Goal: Task Accomplishment & Management: Use online tool/utility

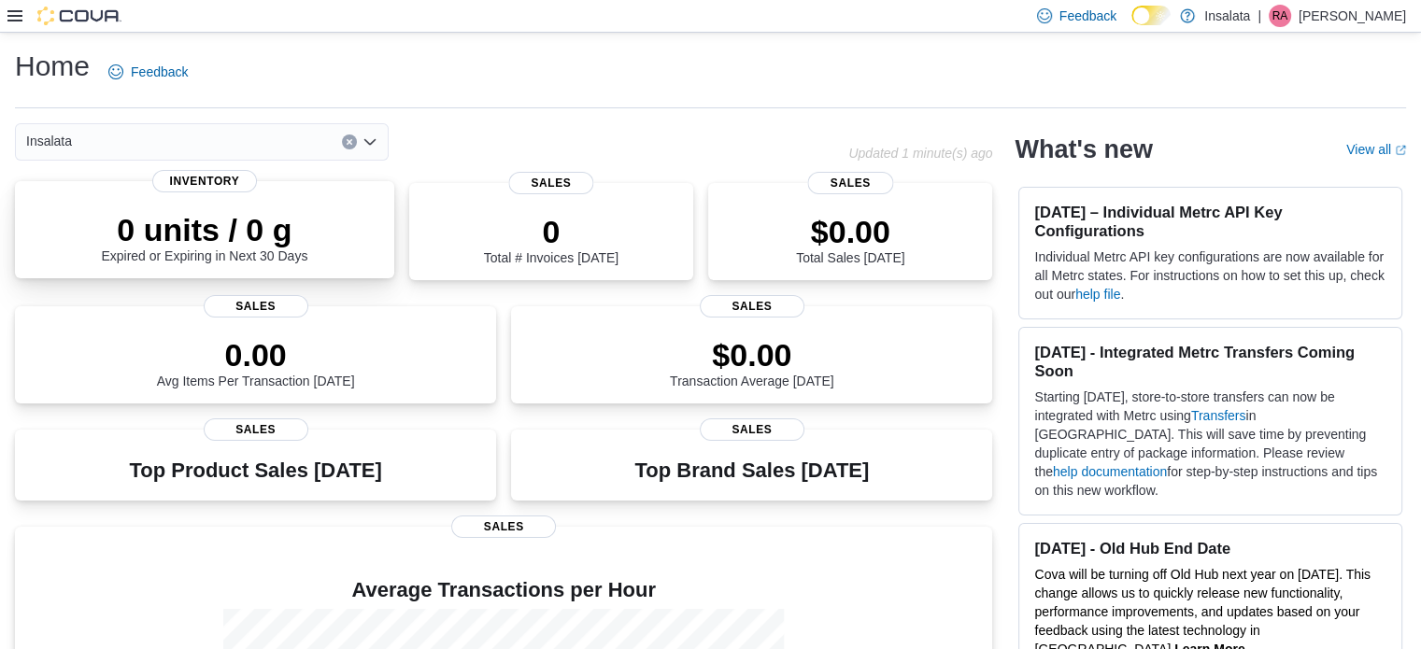
click at [188, 220] on p "0 units / 0 g" at bounding box center [204, 229] width 207 height 37
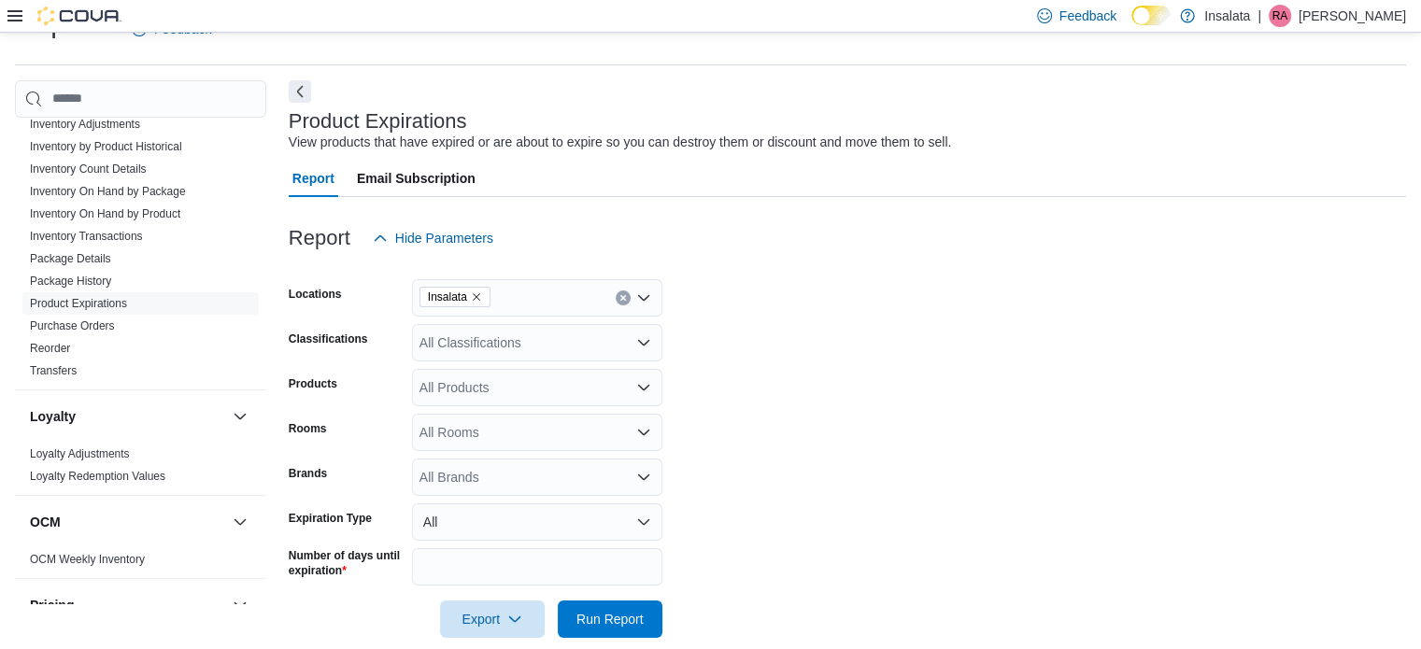
scroll to position [649, 0]
click at [171, 216] on link "Inventory On Hand by Product" at bounding box center [105, 216] width 150 height 13
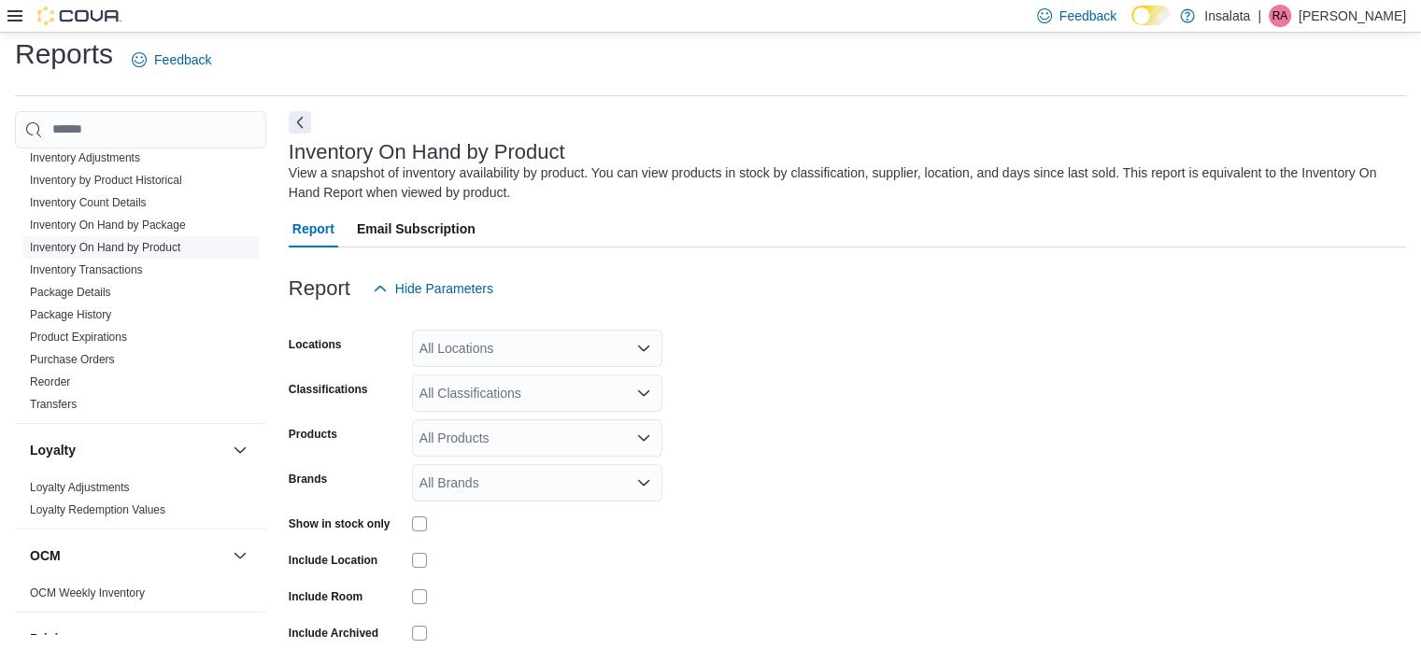
scroll to position [63, 0]
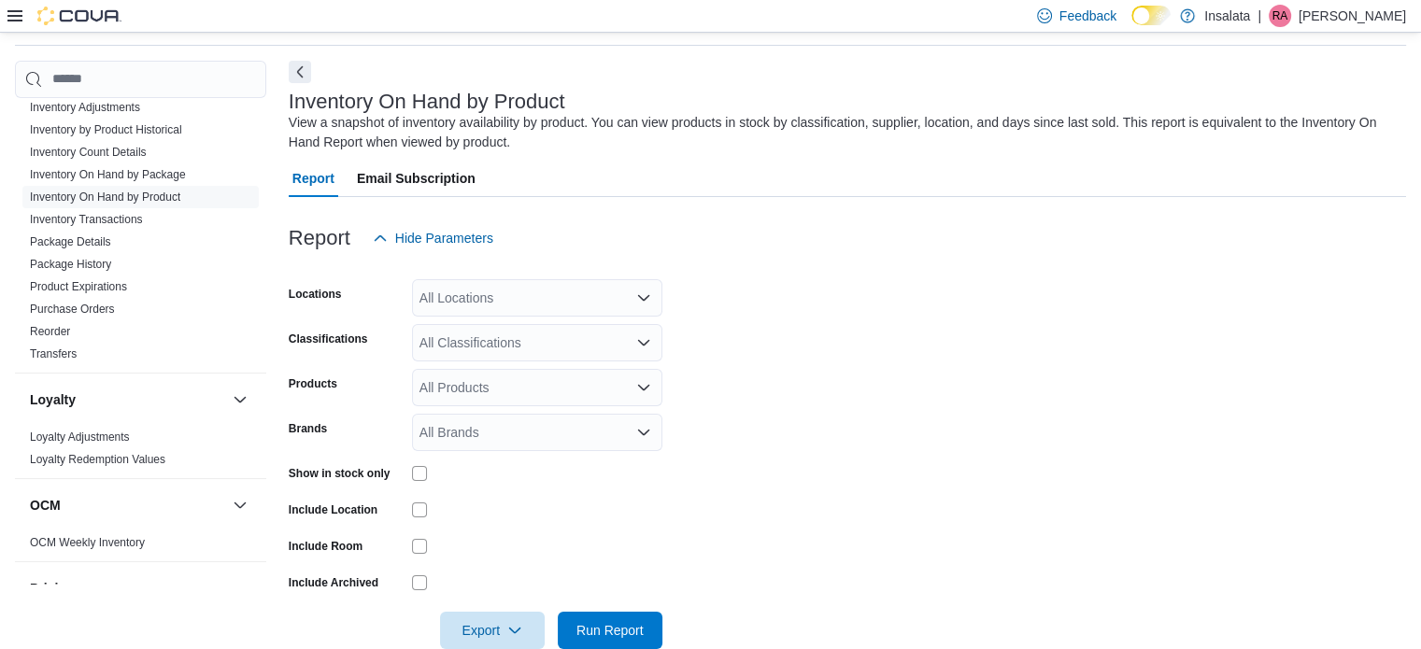
click at [601, 292] on div "All Locations" at bounding box center [537, 297] width 250 height 37
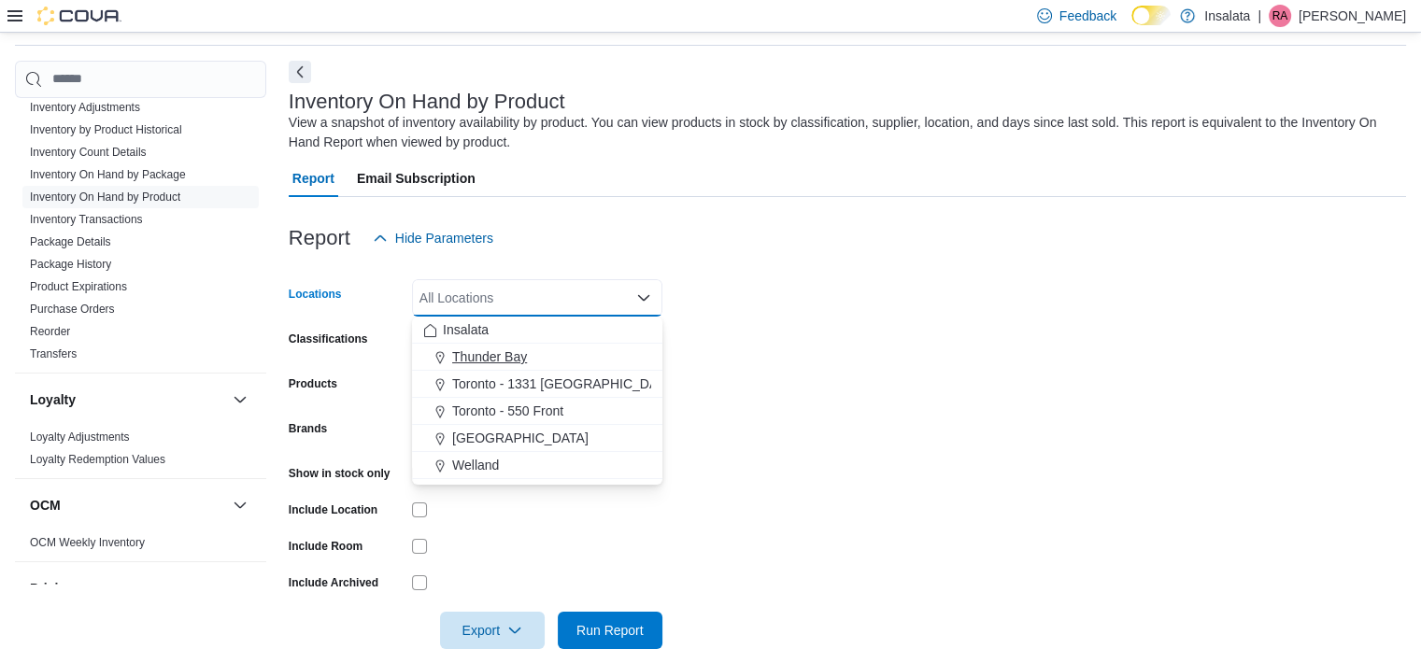
click at [568, 358] on div "Thunder Bay" at bounding box center [537, 357] width 228 height 19
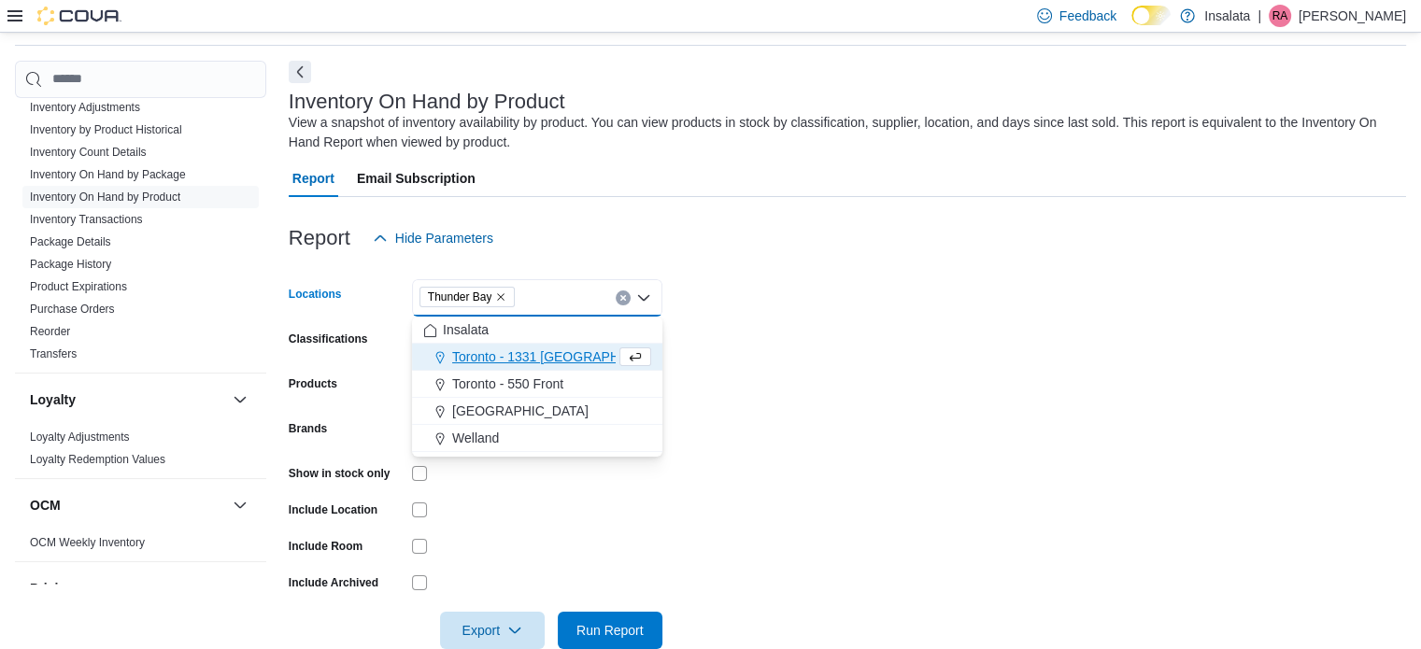
click at [800, 312] on form "Locations Thunder Bay Combo box. Selected. Thunder Bay. Press Backspace to dele…" at bounding box center [848, 453] width 1118 height 392
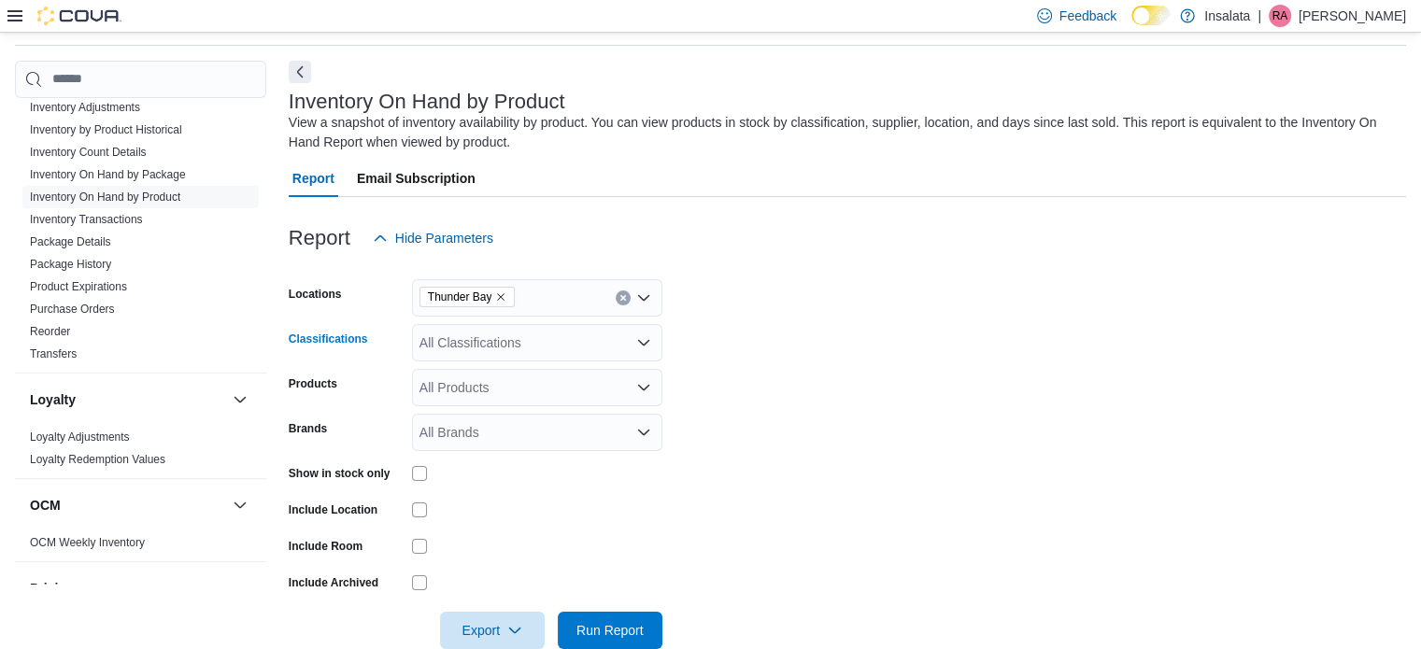
click at [597, 358] on div "All Classifications" at bounding box center [537, 342] width 250 height 37
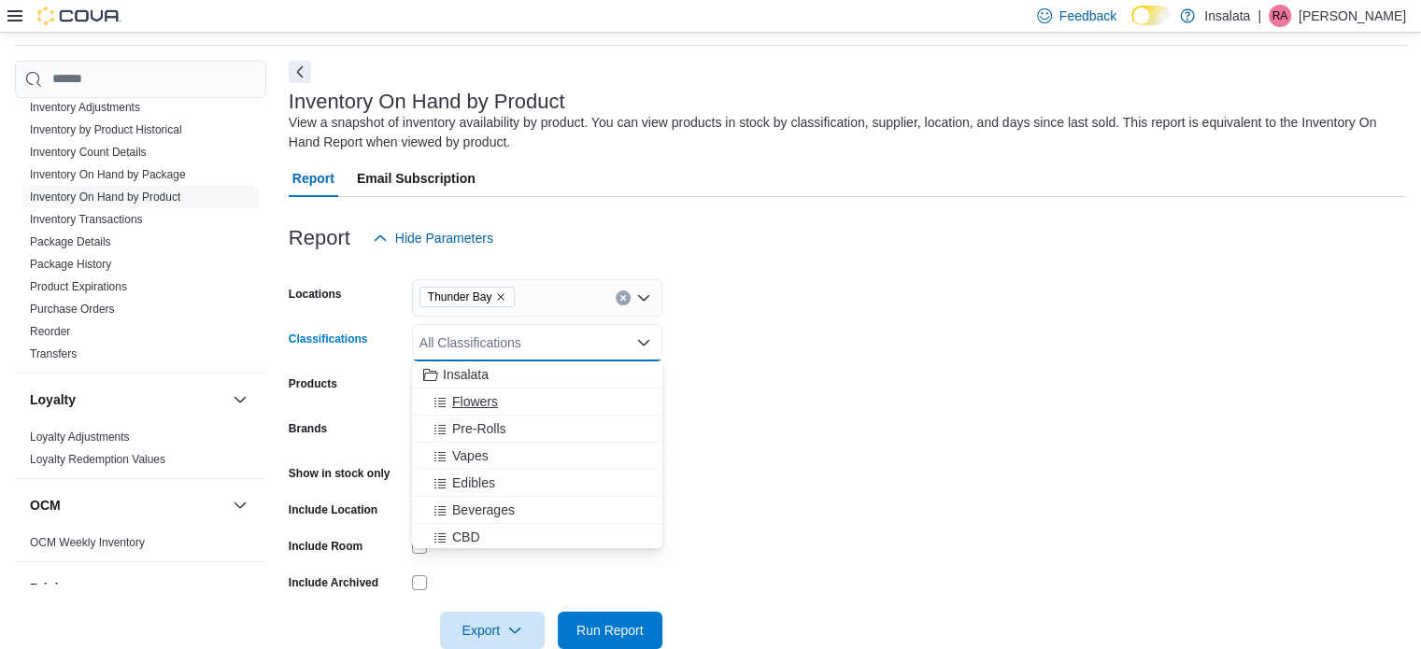
click at [583, 392] on div "Flowers" at bounding box center [537, 401] width 228 height 19
click at [583, 392] on div "Pre-Rolls" at bounding box center [519, 401] width 193 height 19
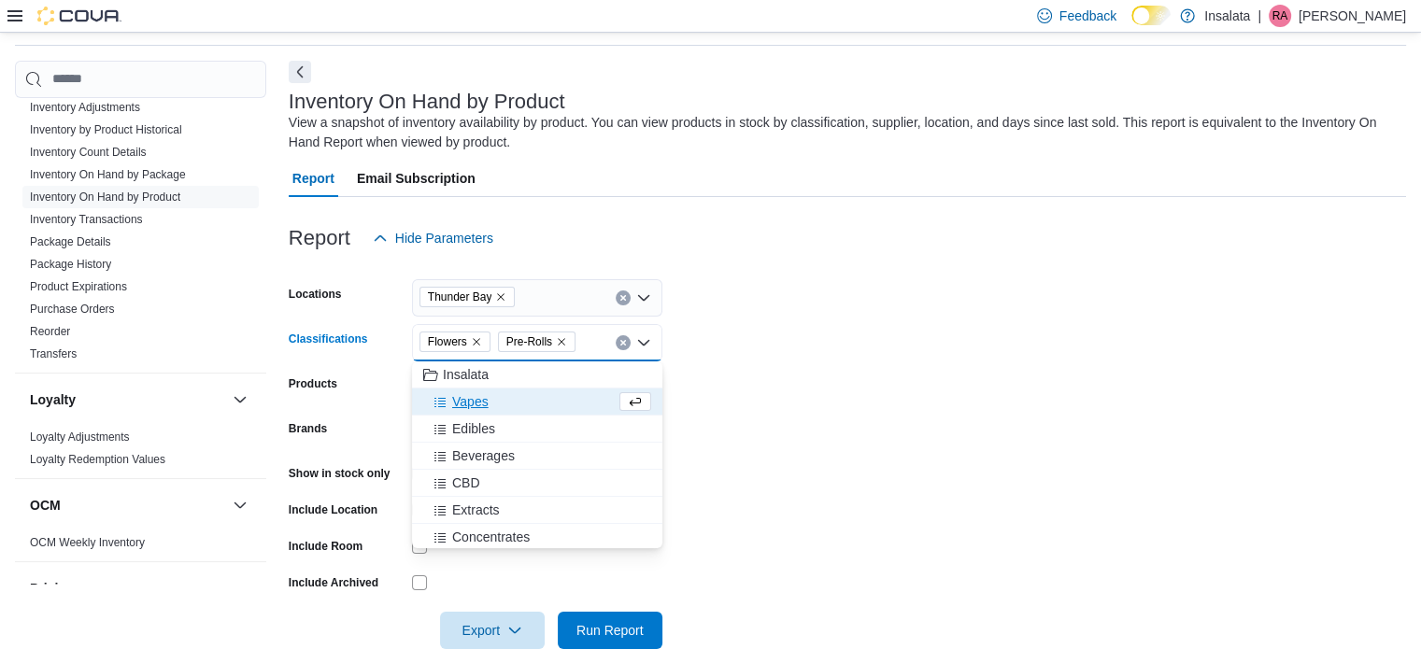
click at [581, 398] on div "Vapes" at bounding box center [519, 401] width 193 height 19
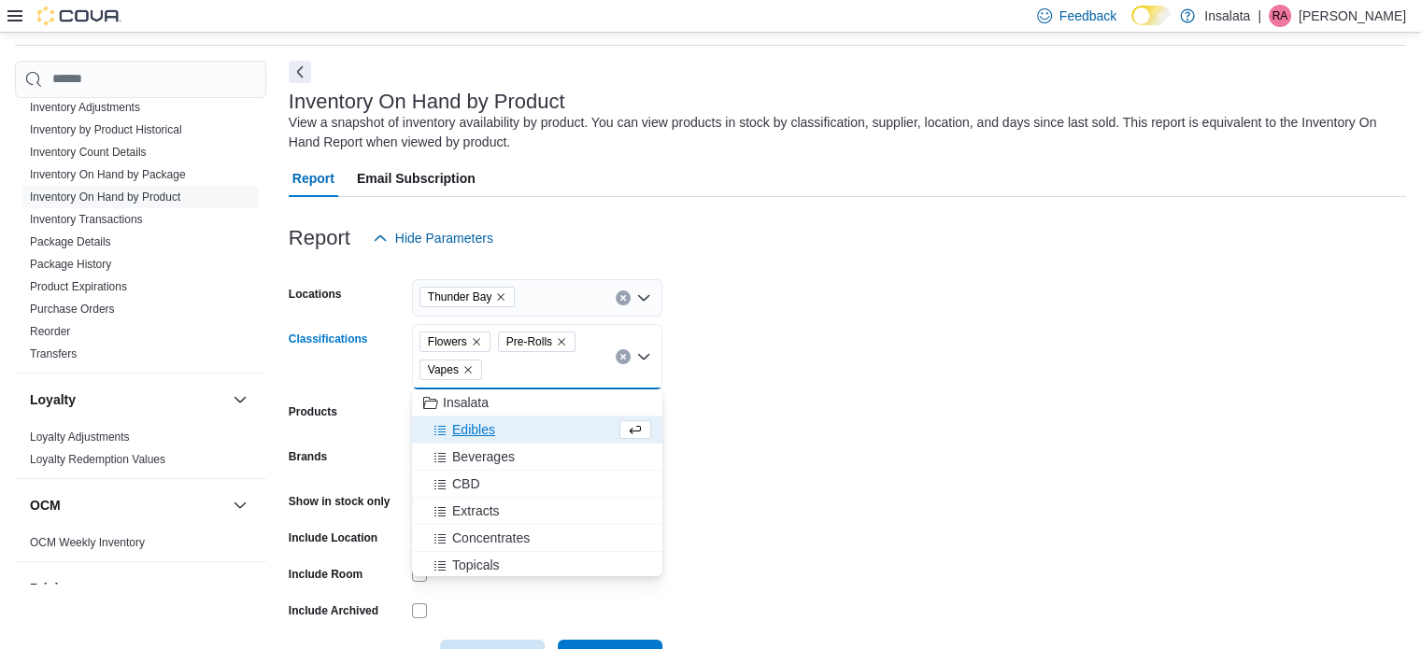
click at [562, 430] on div "Edibles" at bounding box center [519, 430] width 193 height 19
click at [562, 430] on div "Beverages" at bounding box center [519, 430] width 193 height 19
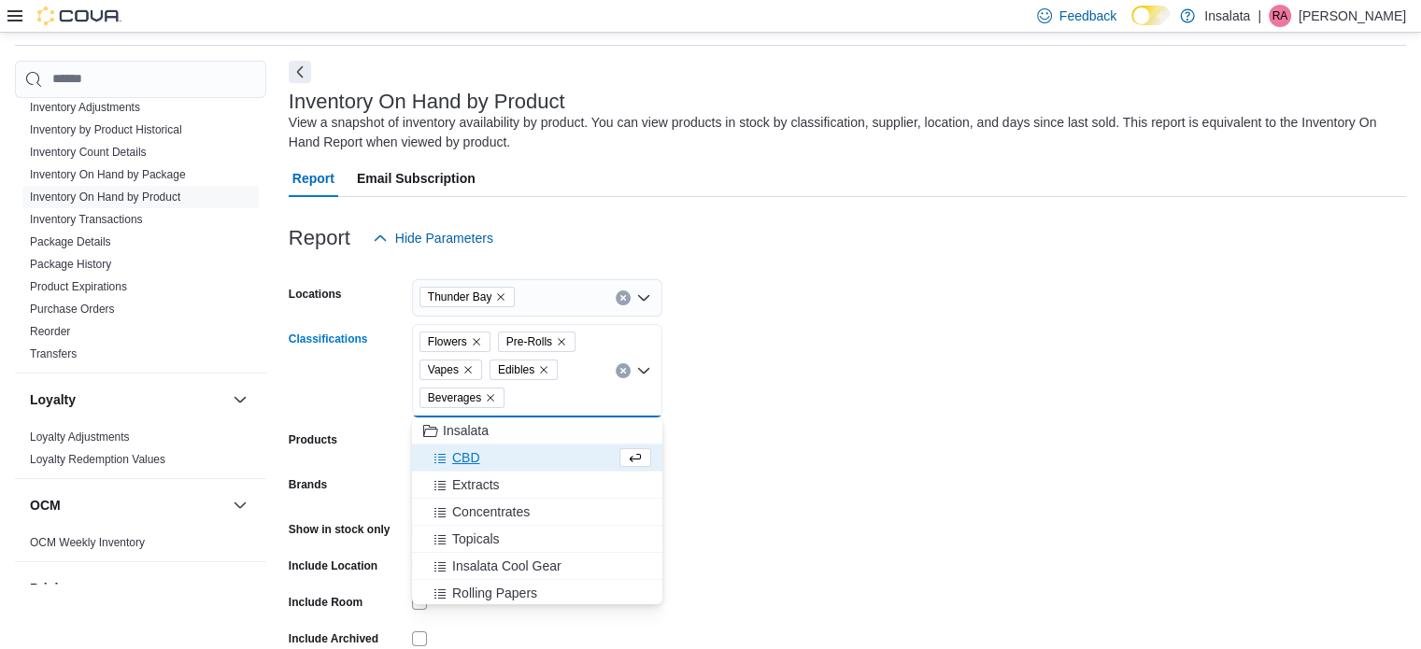
click at [548, 462] on div "CBD" at bounding box center [519, 458] width 193 height 19
click at [548, 462] on div "Extracts" at bounding box center [519, 458] width 193 height 19
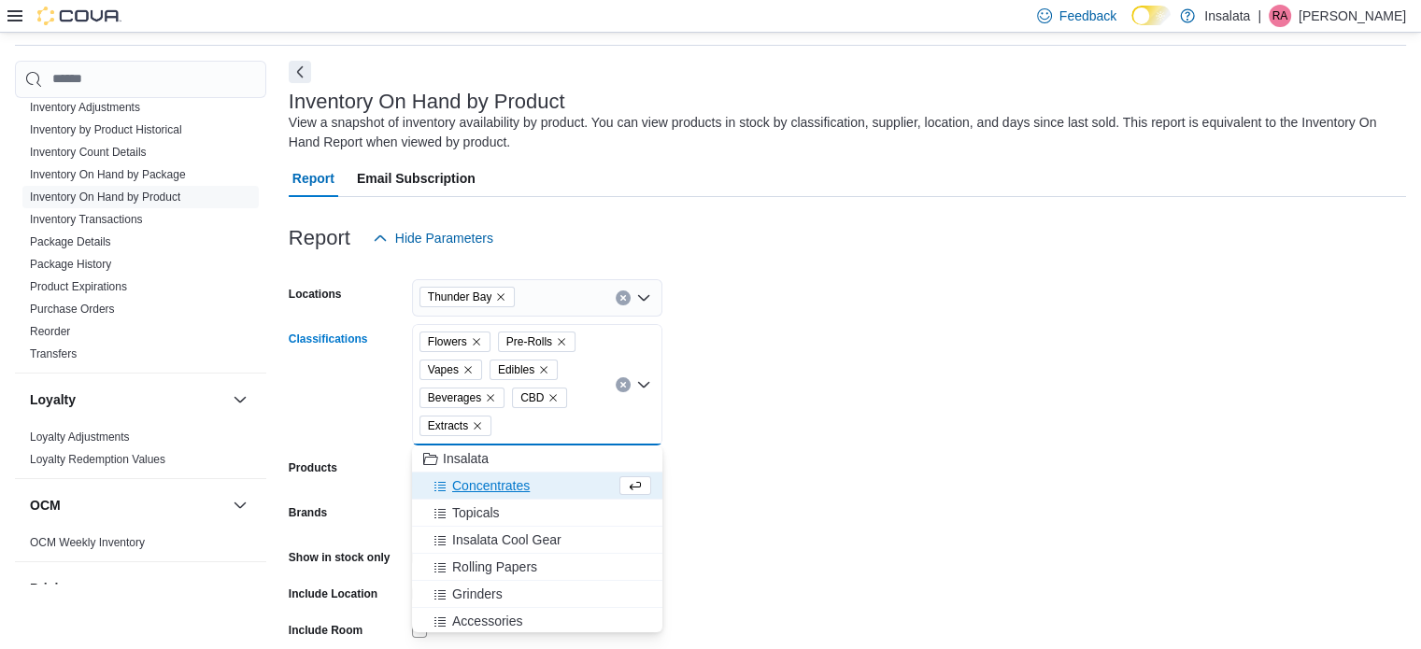
click at [539, 488] on div "Concentrates" at bounding box center [519, 486] width 193 height 19
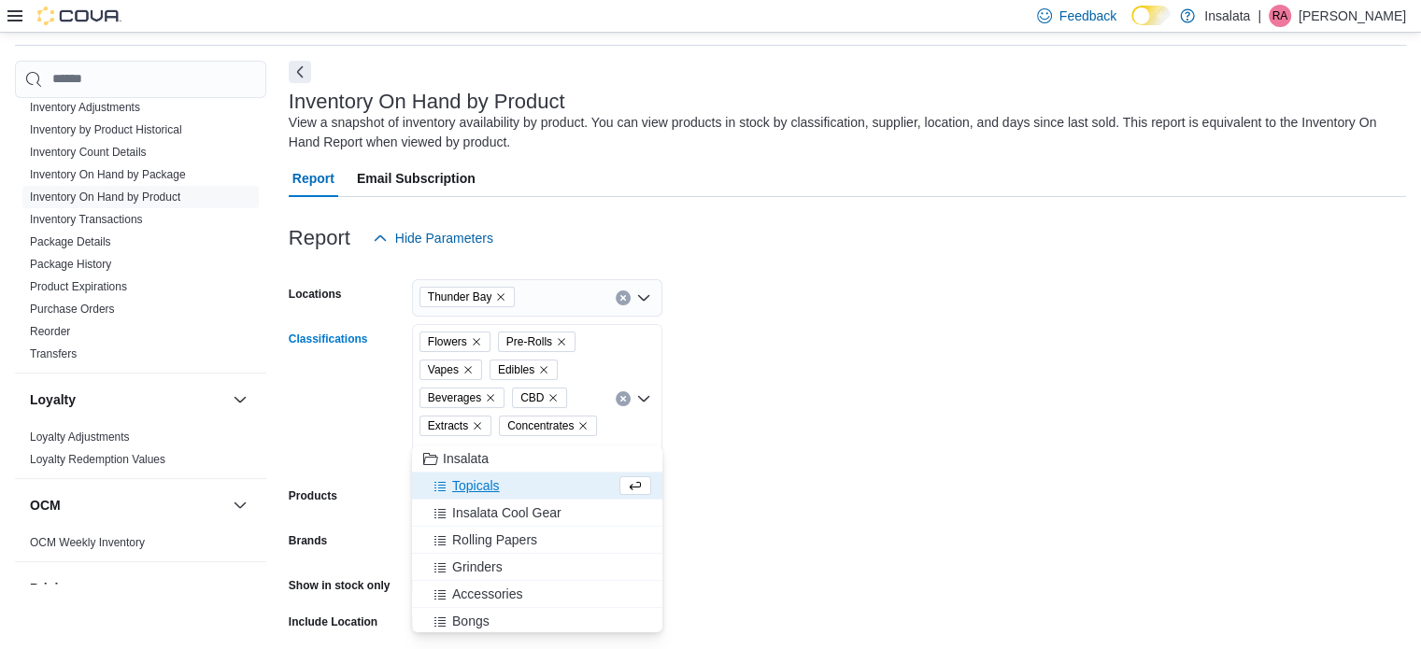
click at [539, 488] on div "Topicals" at bounding box center [519, 486] width 193 height 19
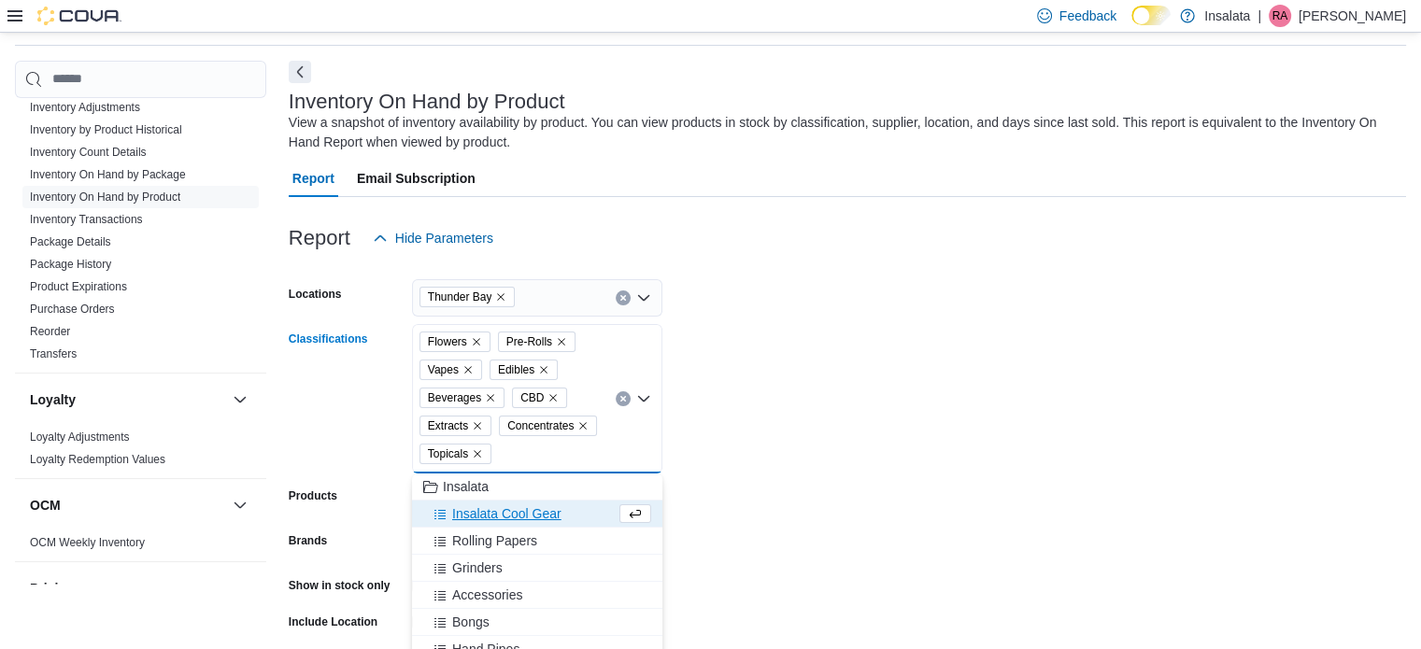
click at [777, 384] on form "Locations Thunder Bay Classifications Flowers Pre-Rolls Vapes Edibles Beverages…" at bounding box center [848, 509] width 1118 height 505
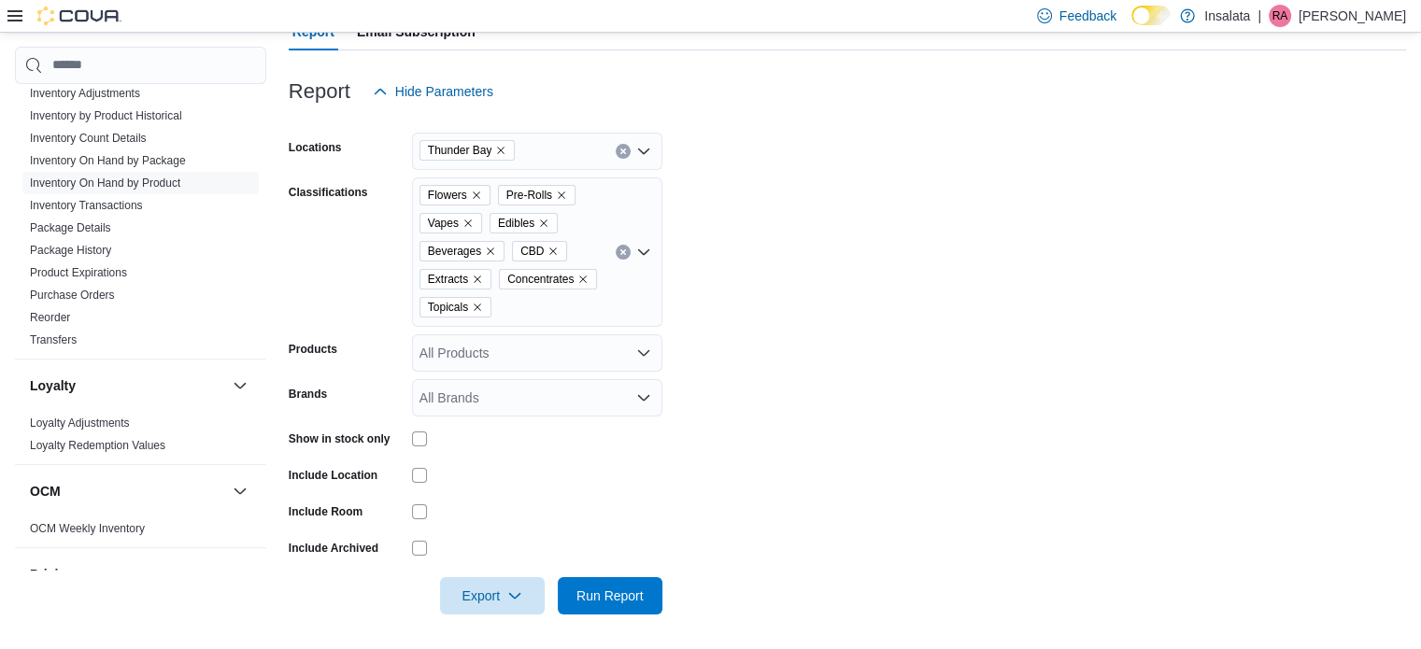
scroll to position [211, 0]
click at [607, 594] on span "Run Report" at bounding box center [610, 593] width 67 height 19
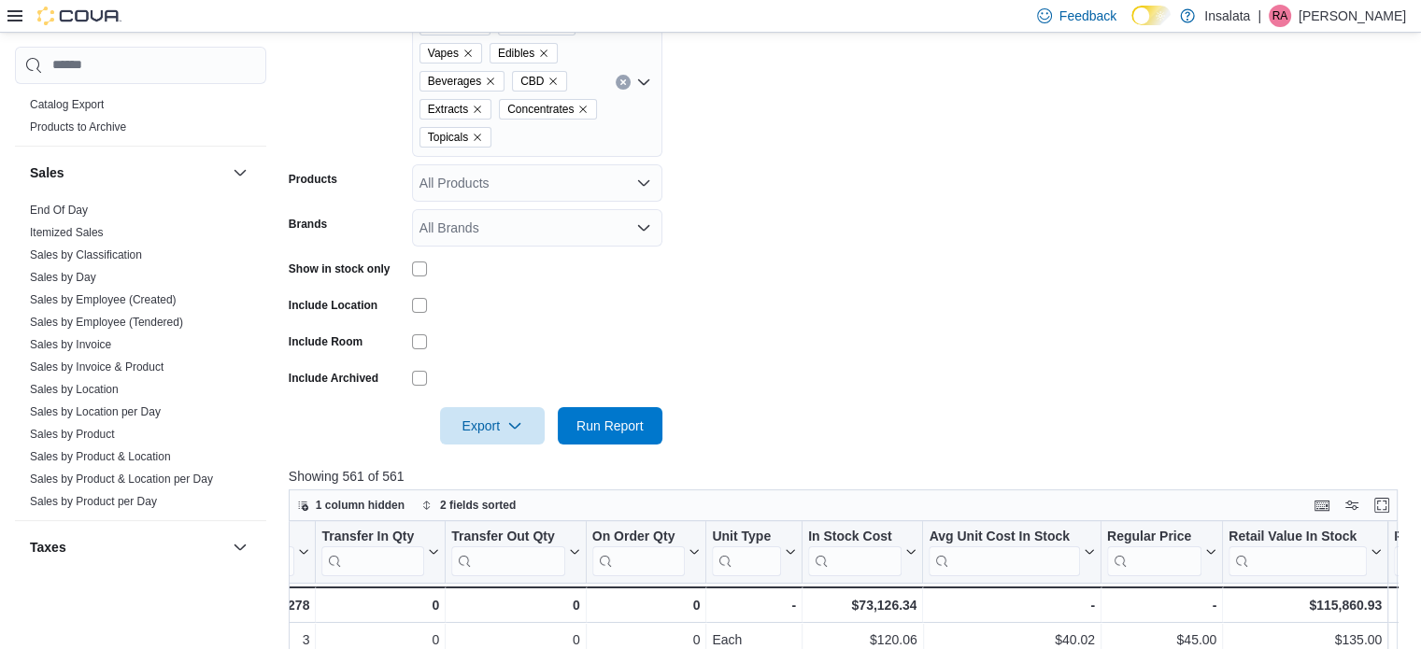
scroll to position [1226, 0]
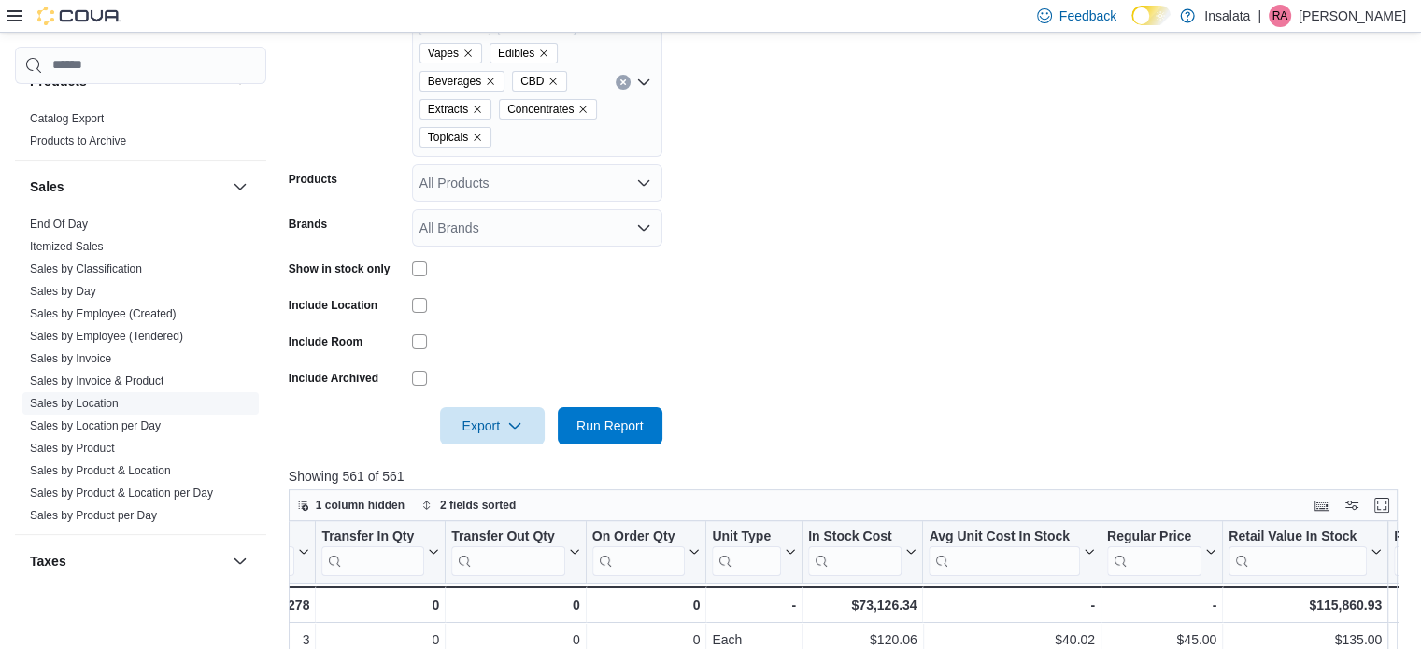
click at [102, 403] on link "Sales by Location" at bounding box center [74, 403] width 89 height 13
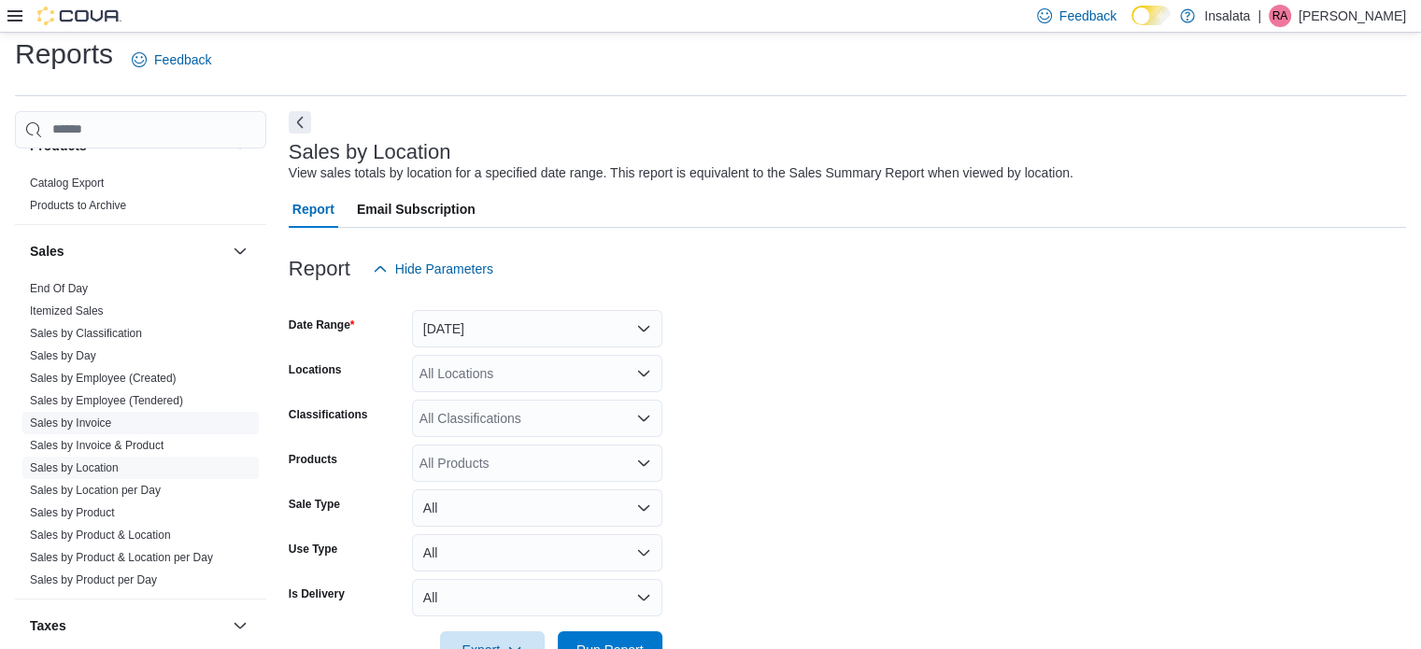
scroll to position [43, 0]
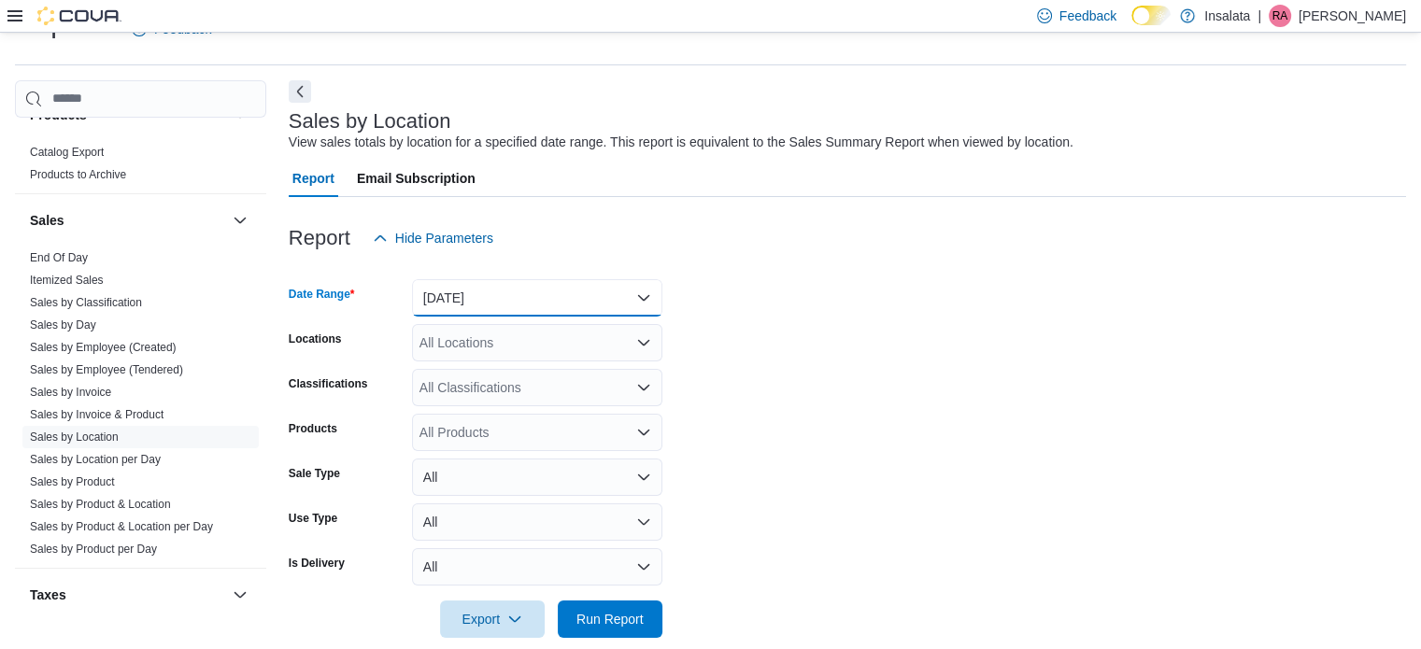
click at [470, 302] on button "Yesterday" at bounding box center [537, 297] width 250 height 37
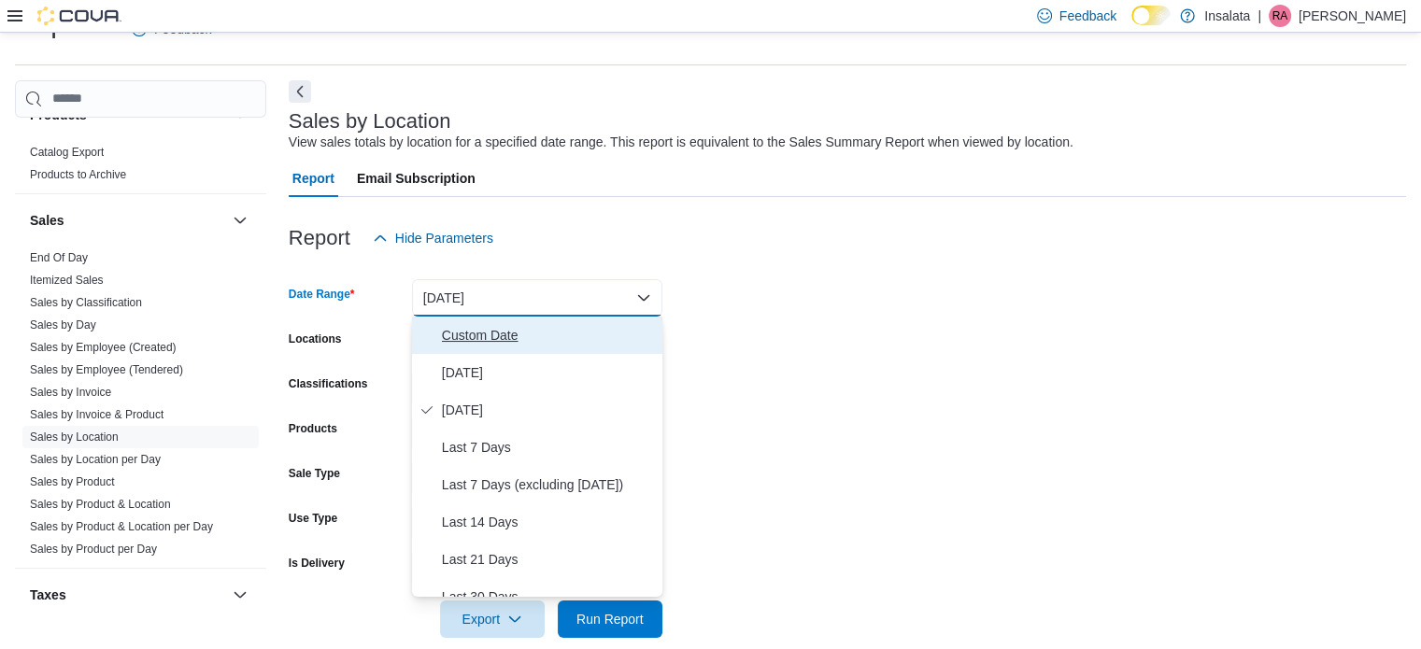
click at [524, 339] on span "Custom Date" at bounding box center [548, 335] width 213 height 22
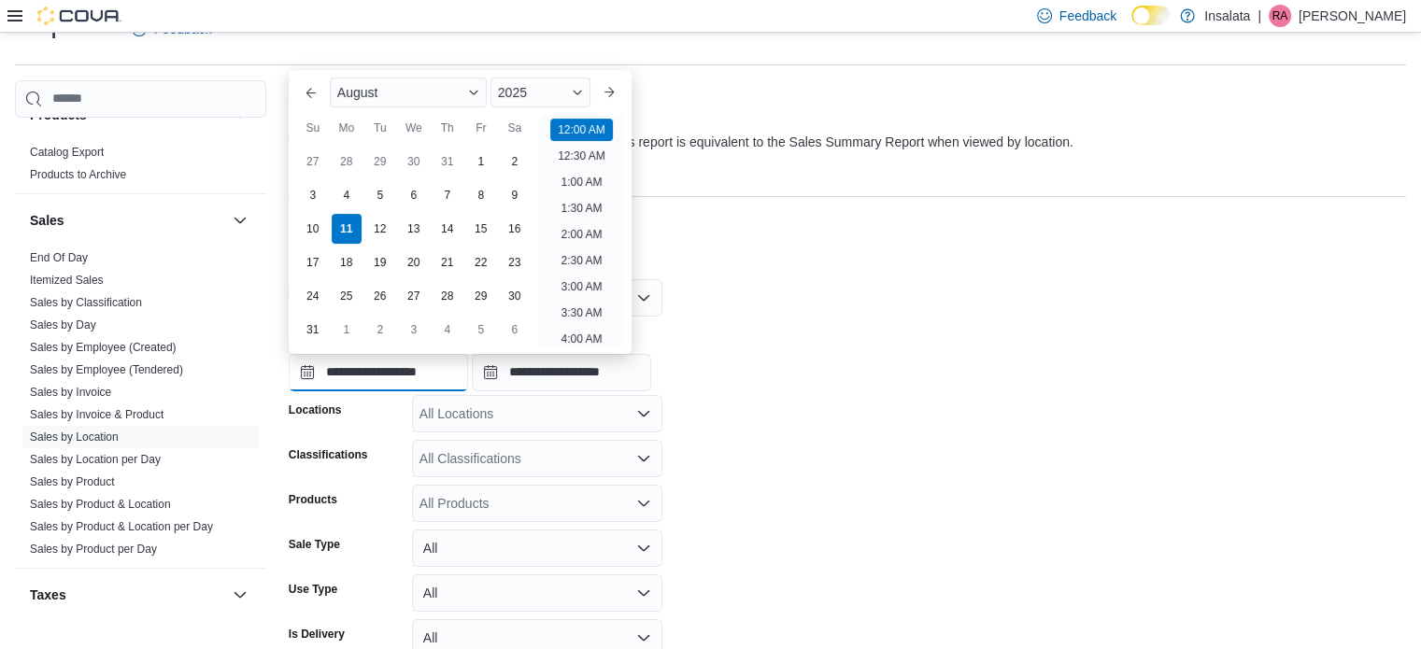
click at [435, 382] on input "**********" at bounding box center [378, 372] width 179 height 37
click at [338, 206] on div "4" at bounding box center [346, 194] width 33 height 33
type input "**********"
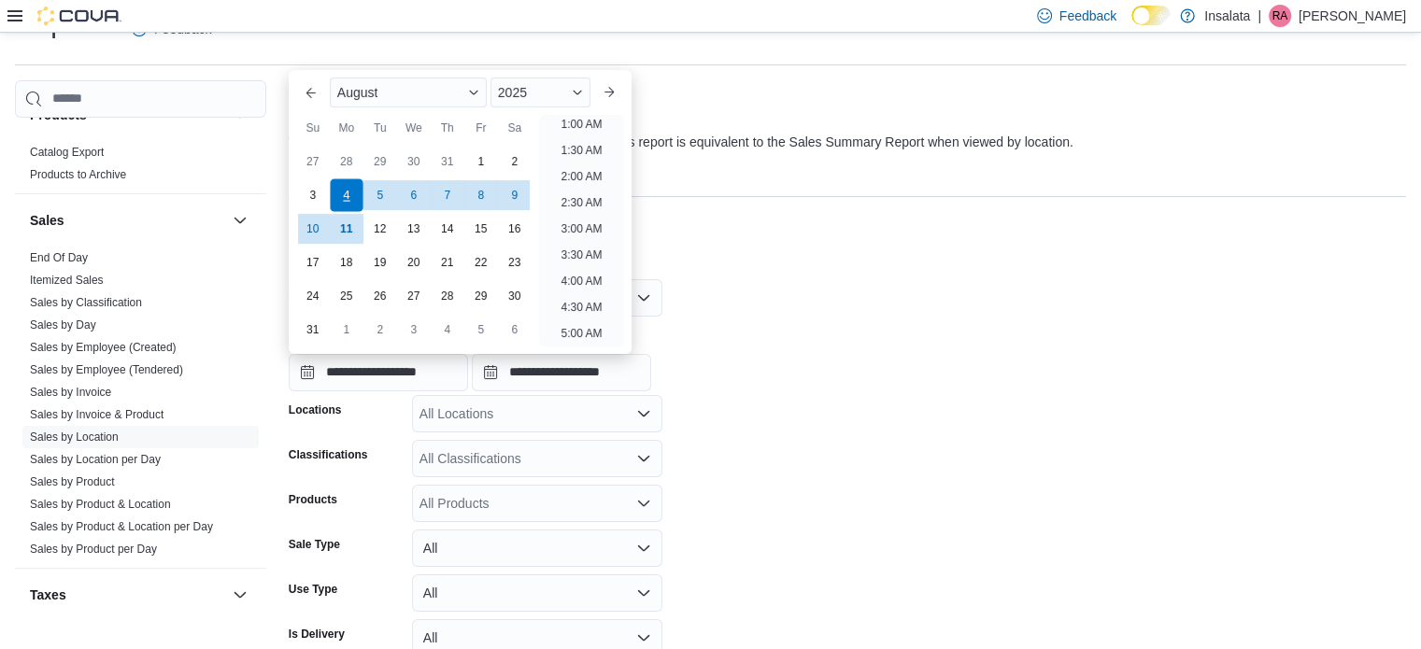
scroll to position [4, 0]
click at [623, 368] on input "**********" at bounding box center [561, 372] width 179 height 37
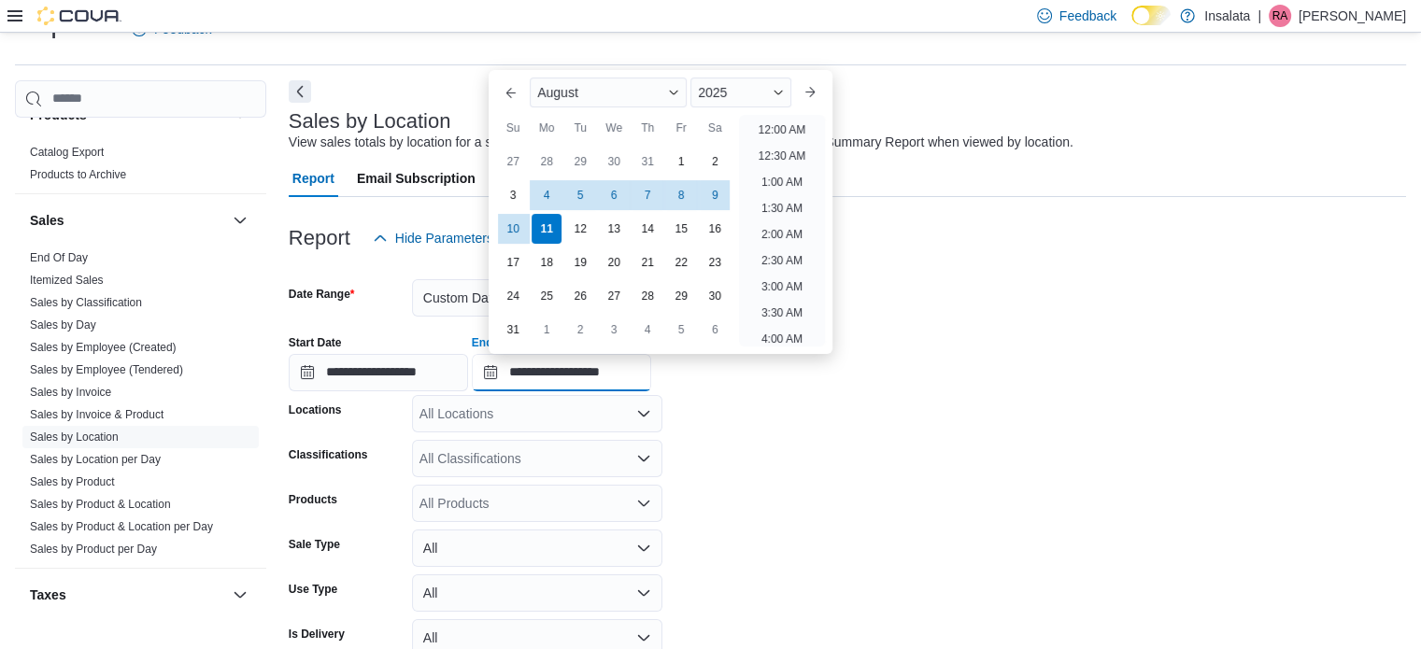
scroll to position [1028, 0]
click at [669, 199] on div "8" at bounding box center [681, 194] width 33 height 33
type input "**********"
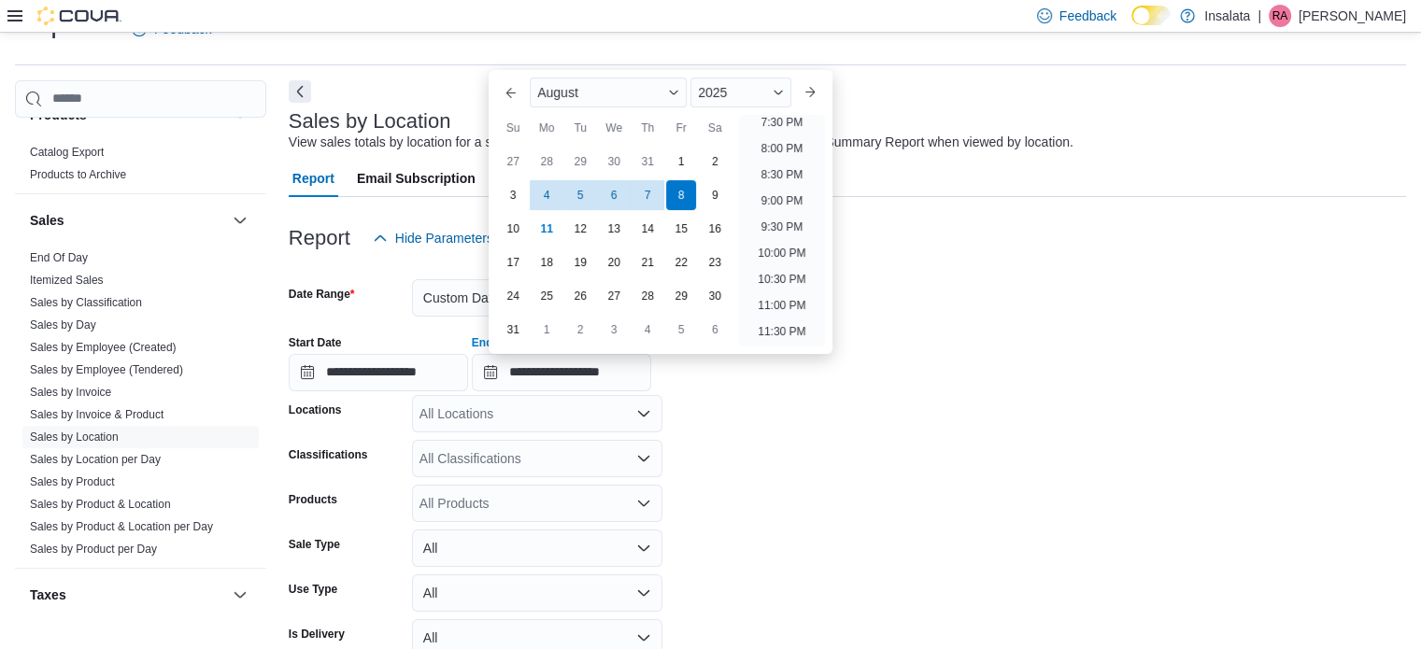
click at [908, 249] on div "Report Hide Parameters" at bounding box center [848, 238] width 1118 height 37
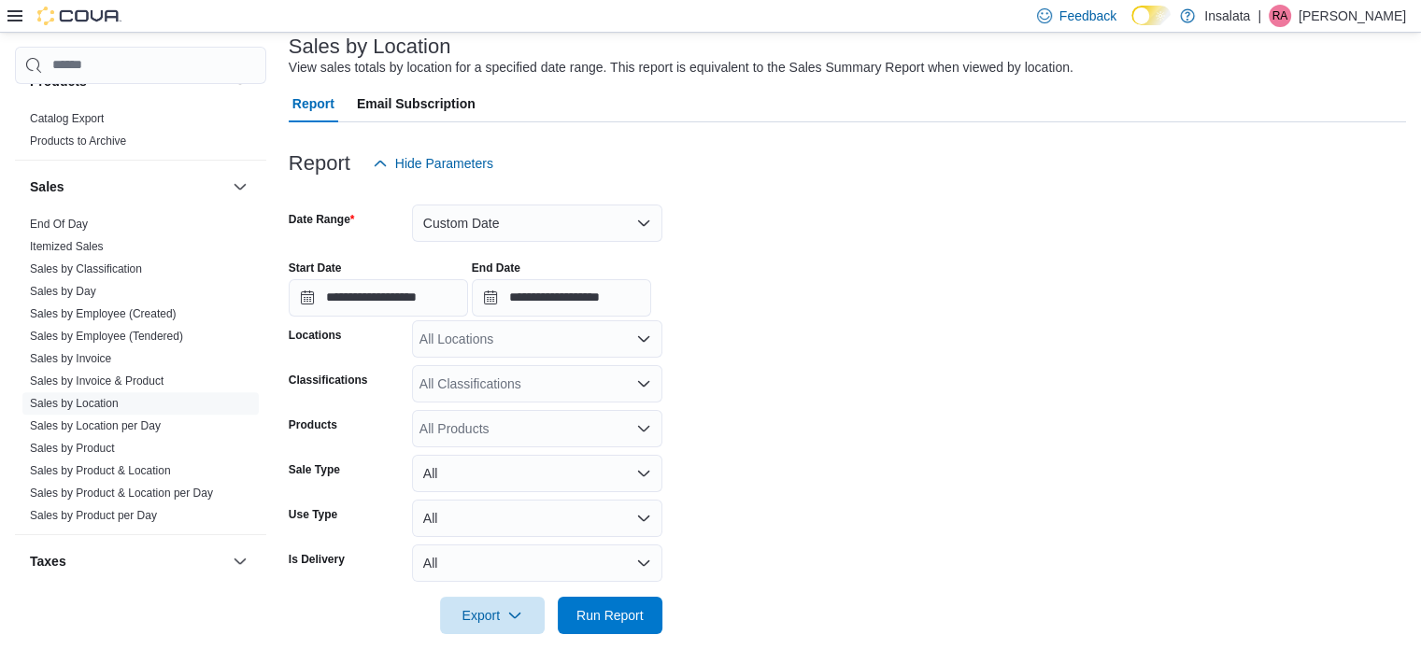
scroll to position [139, 0]
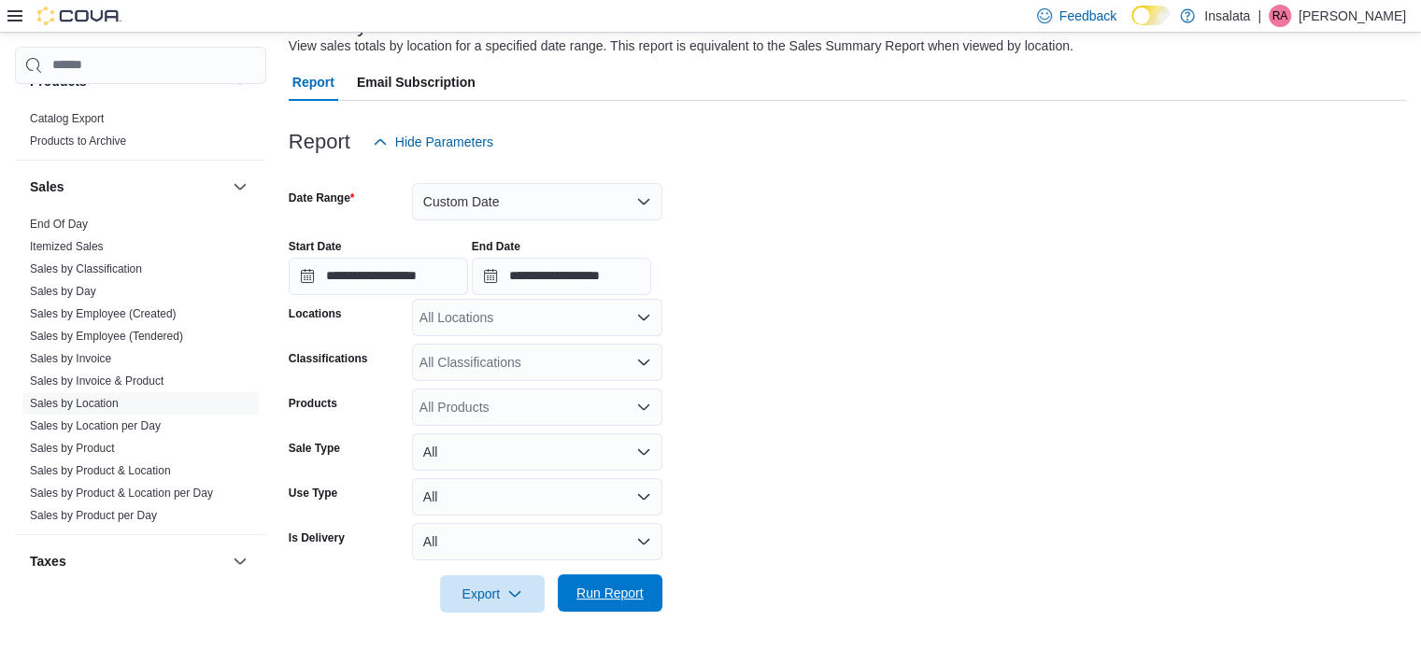
click at [617, 579] on span "Run Report" at bounding box center [610, 593] width 82 height 37
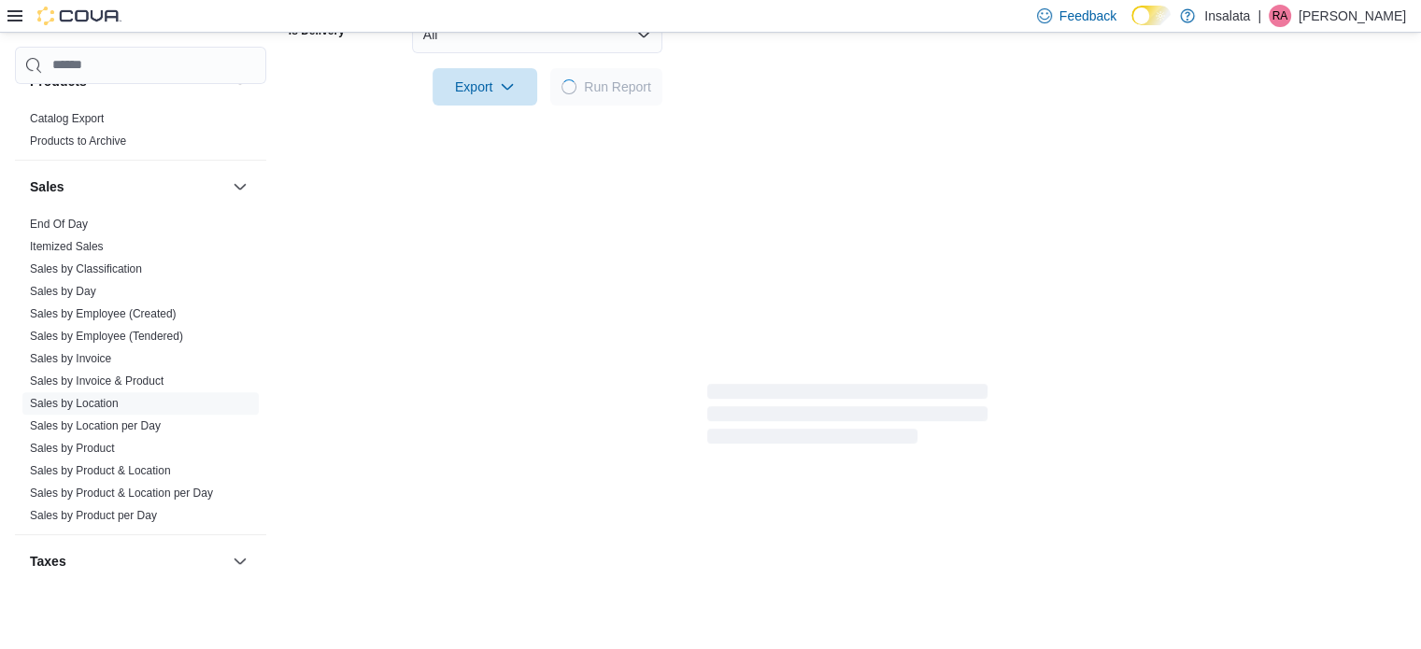
scroll to position [644, 0]
